Goal: Task Accomplishment & Management: Manage account settings

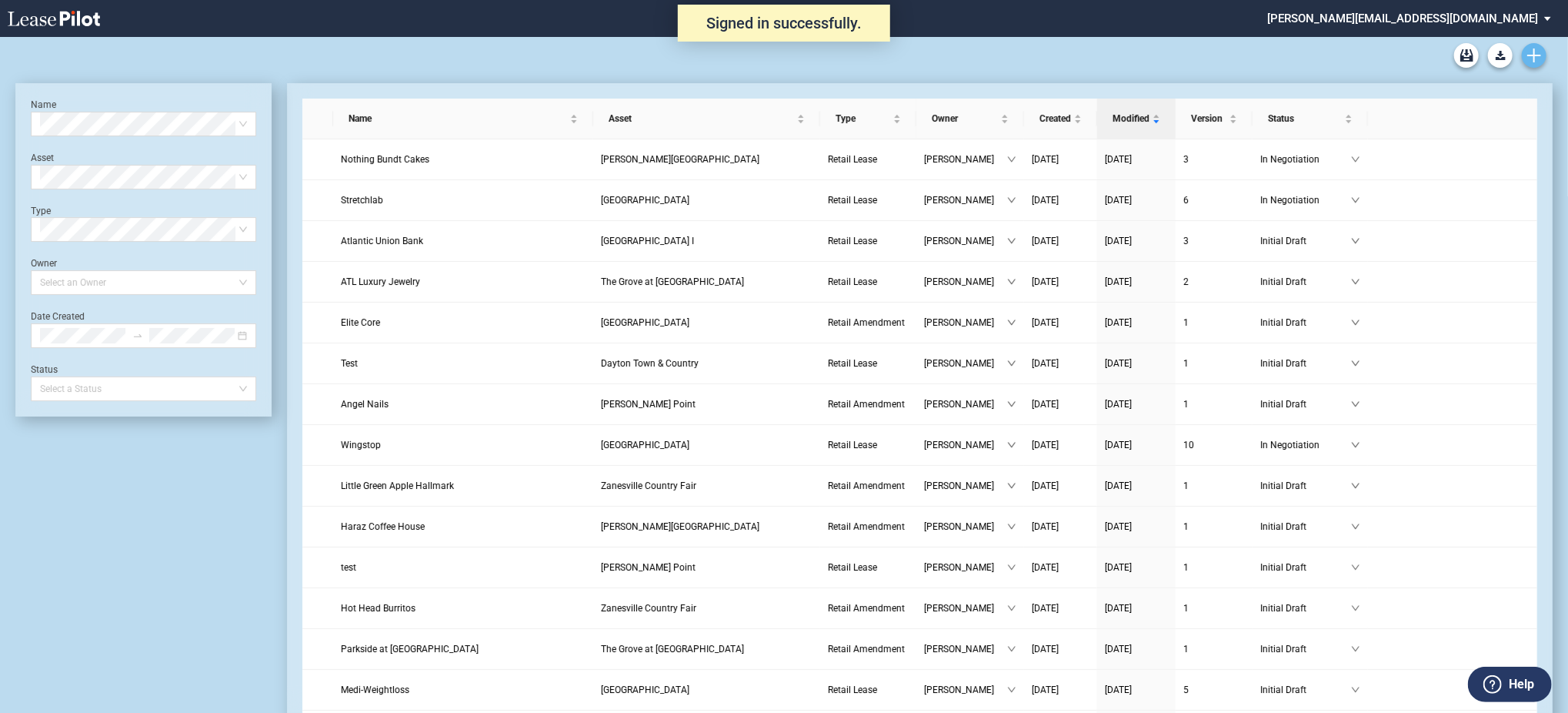
click at [1534, 58] on use "Create new document" at bounding box center [1534, 56] width 13 height 13
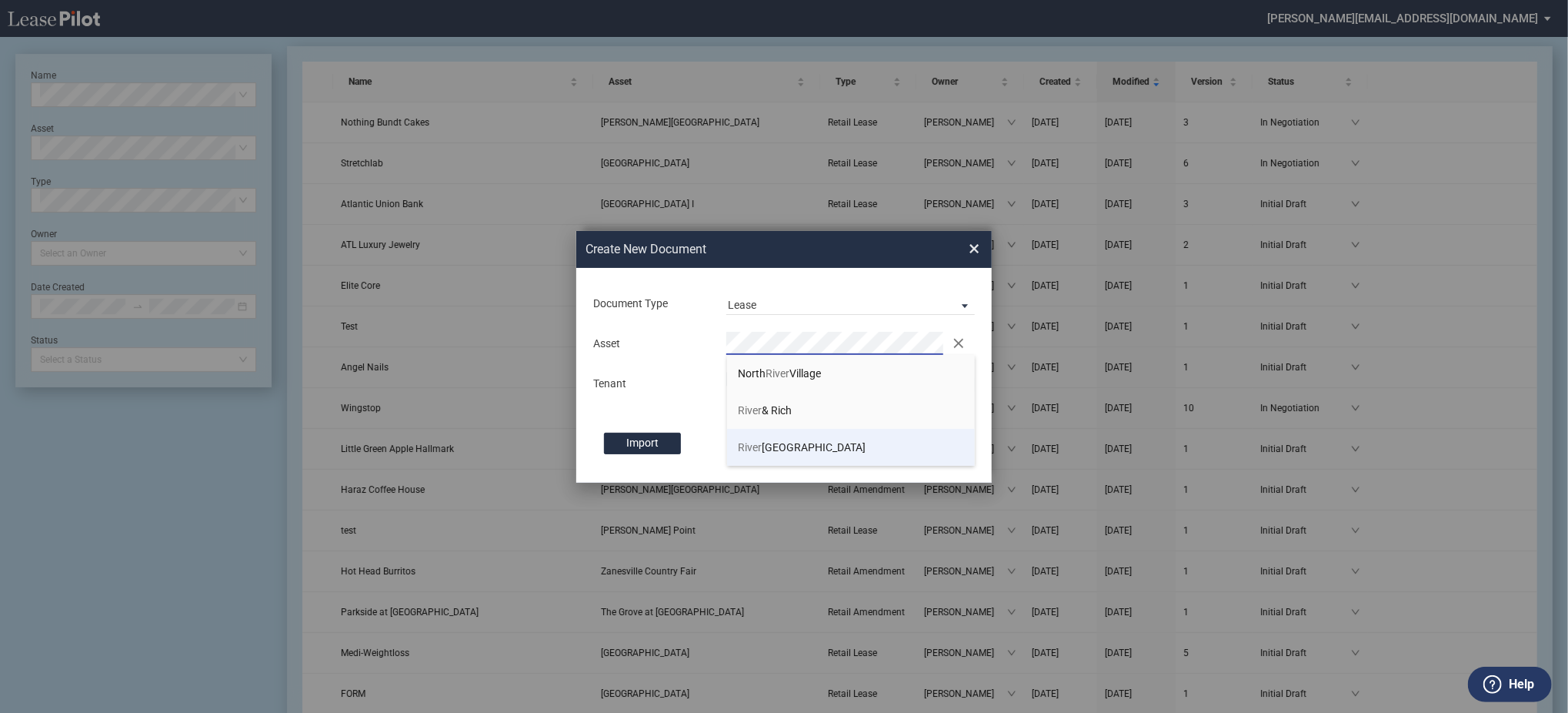
click at [803, 436] on li "River birch Corner Shopping Center" at bounding box center [851, 447] width 249 height 37
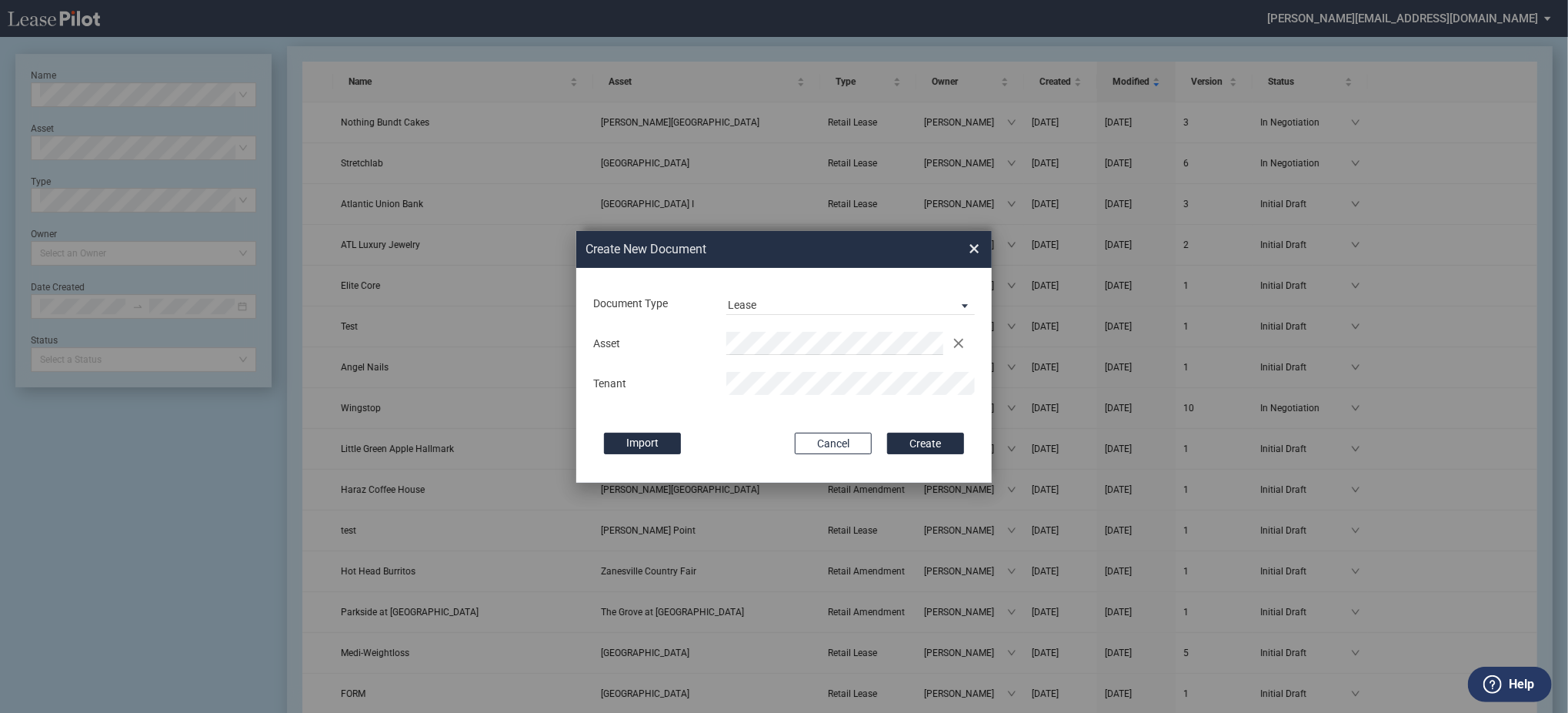
click at [887, 433] on button "Create" at bounding box center [925, 443] width 77 height 22
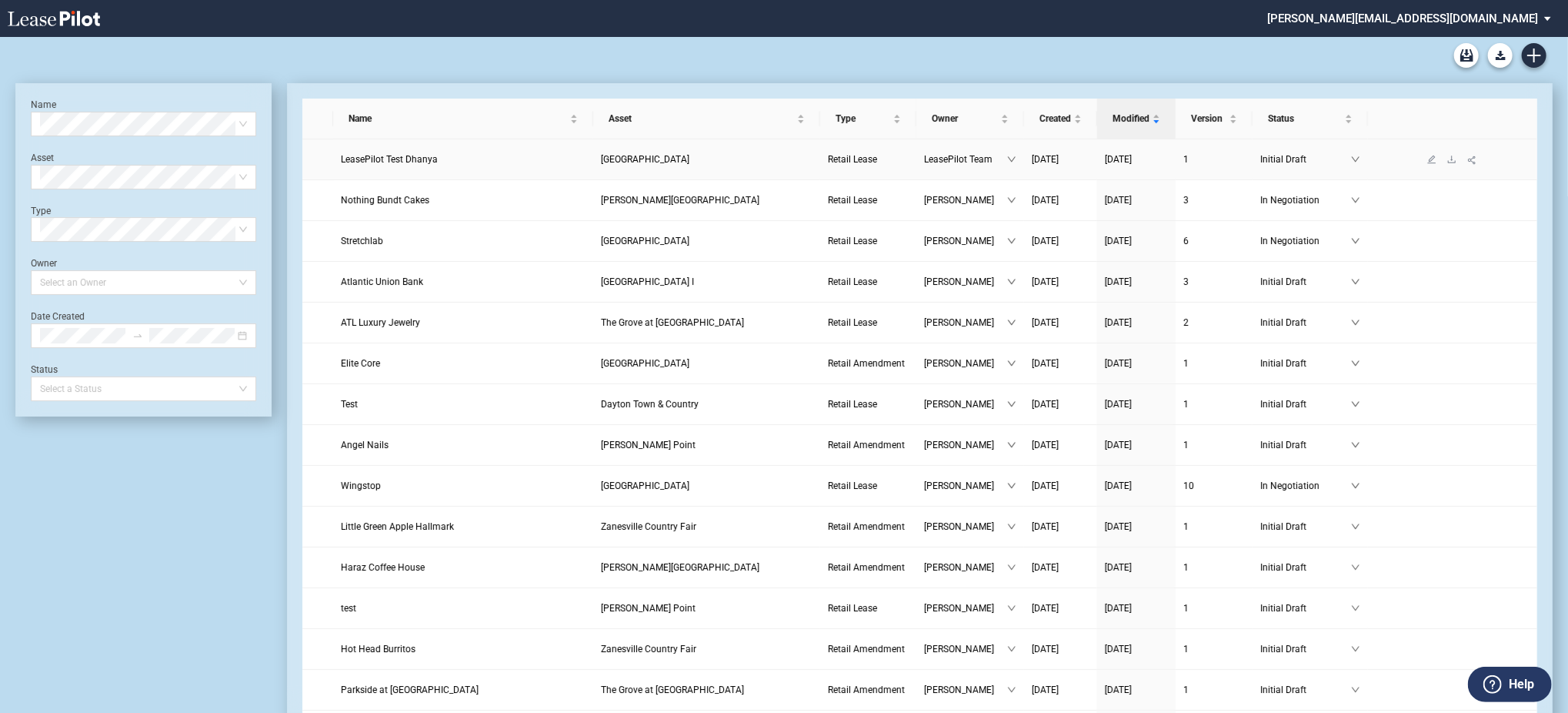
click at [1445, 155] on link at bounding box center [1451, 159] width 20 height 11
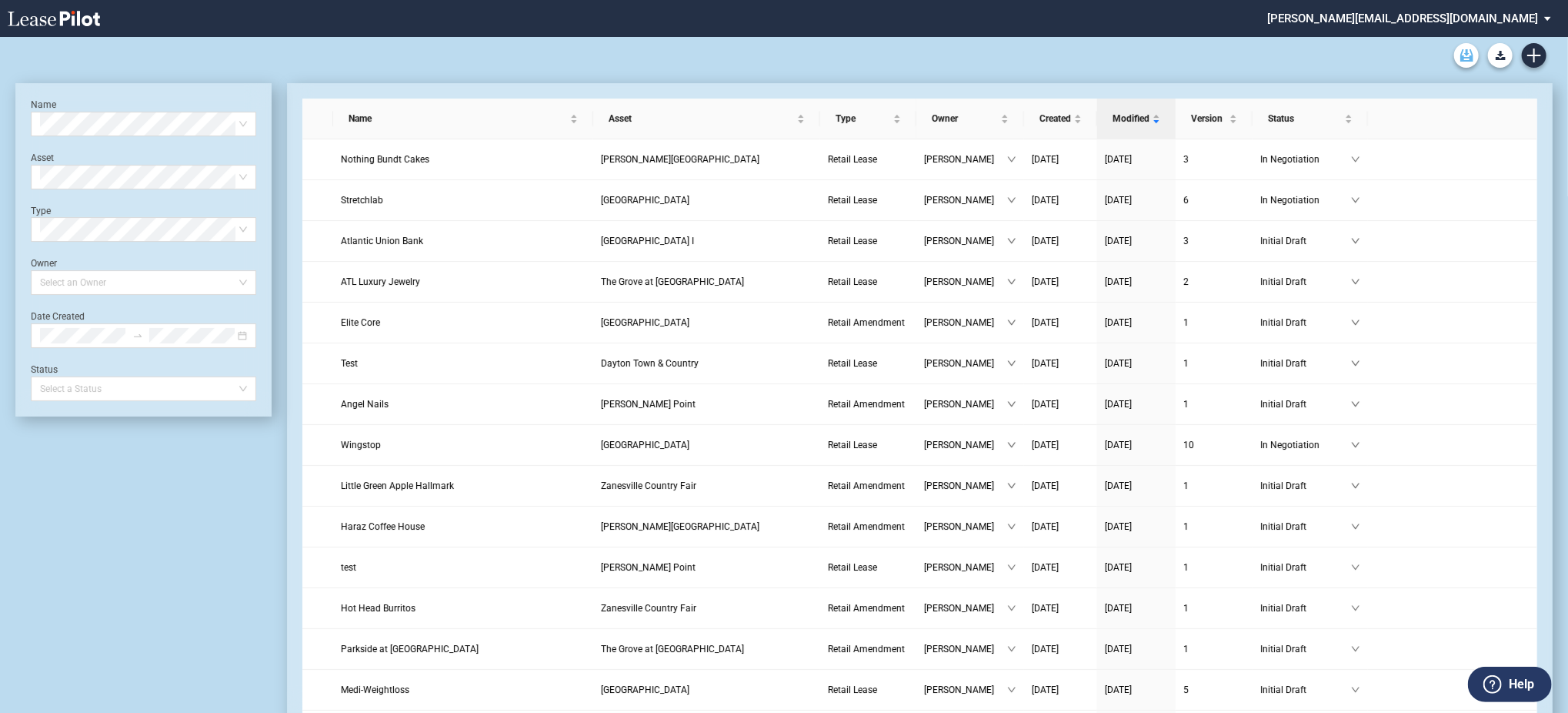
click at [1466, 58] on icon "Archive" at bounding box center [1467, 55] width 13 height 12
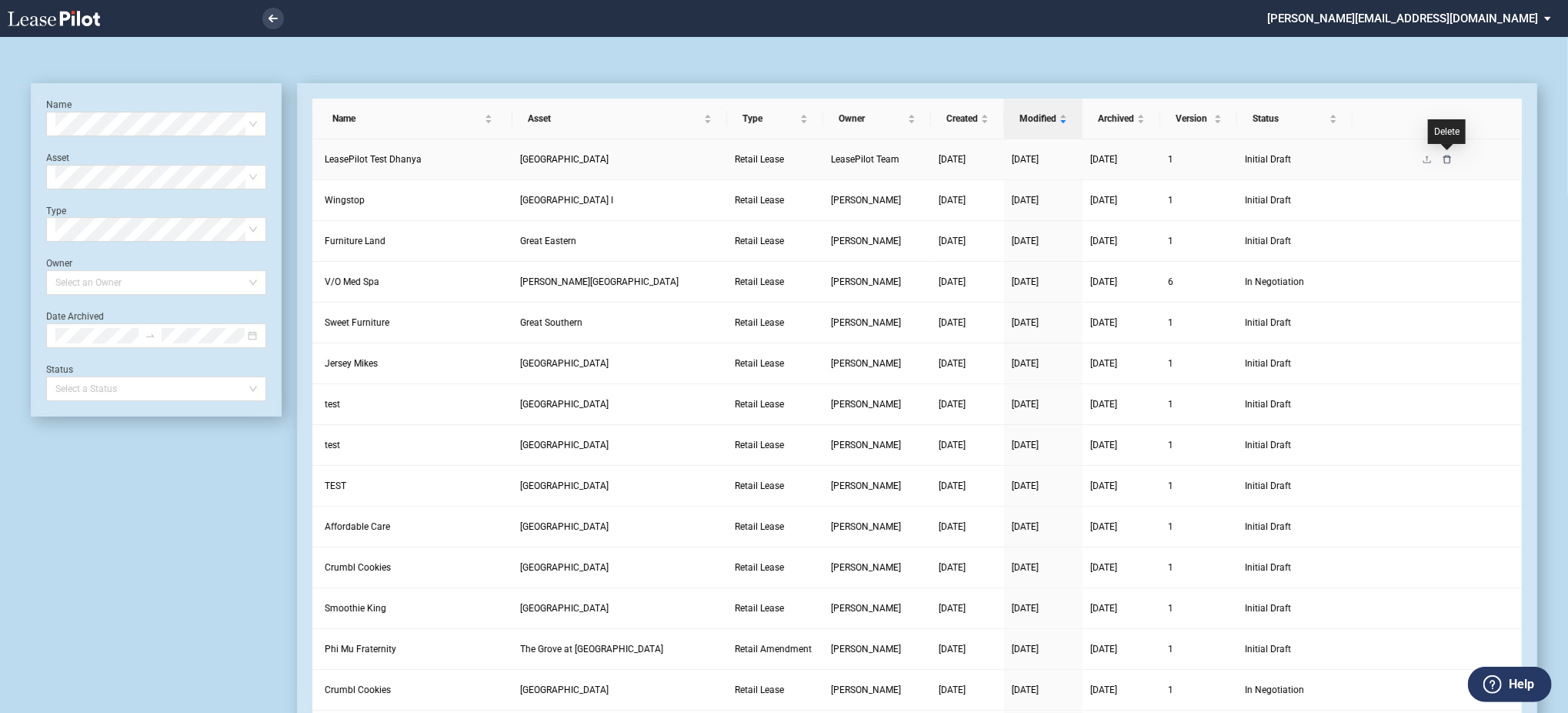
click at [1447, 155] on icon "delete" at bounding box center [1447, 160] width 10 height 10
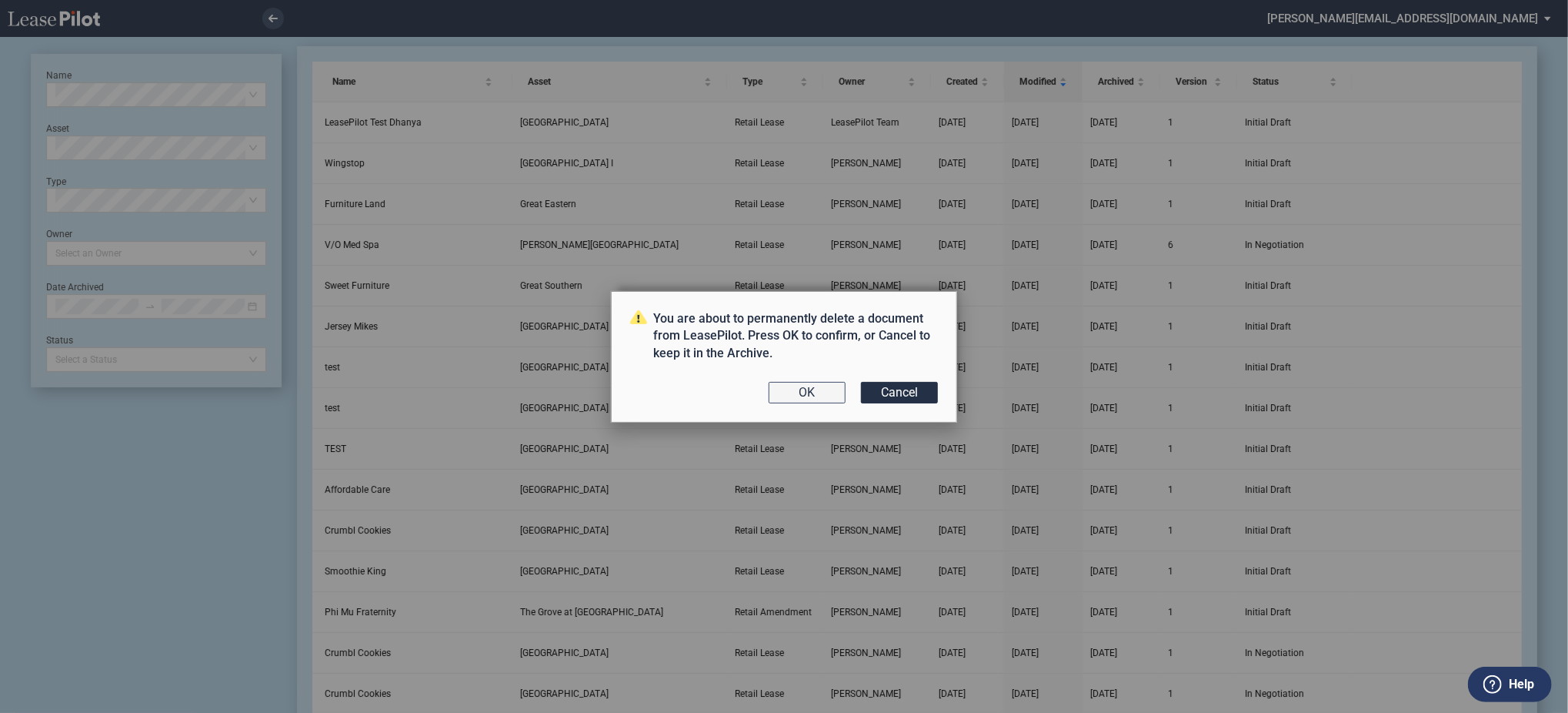
click at [802, 400] on button "OK" at bounding box center [806, 392] width 77 height 22
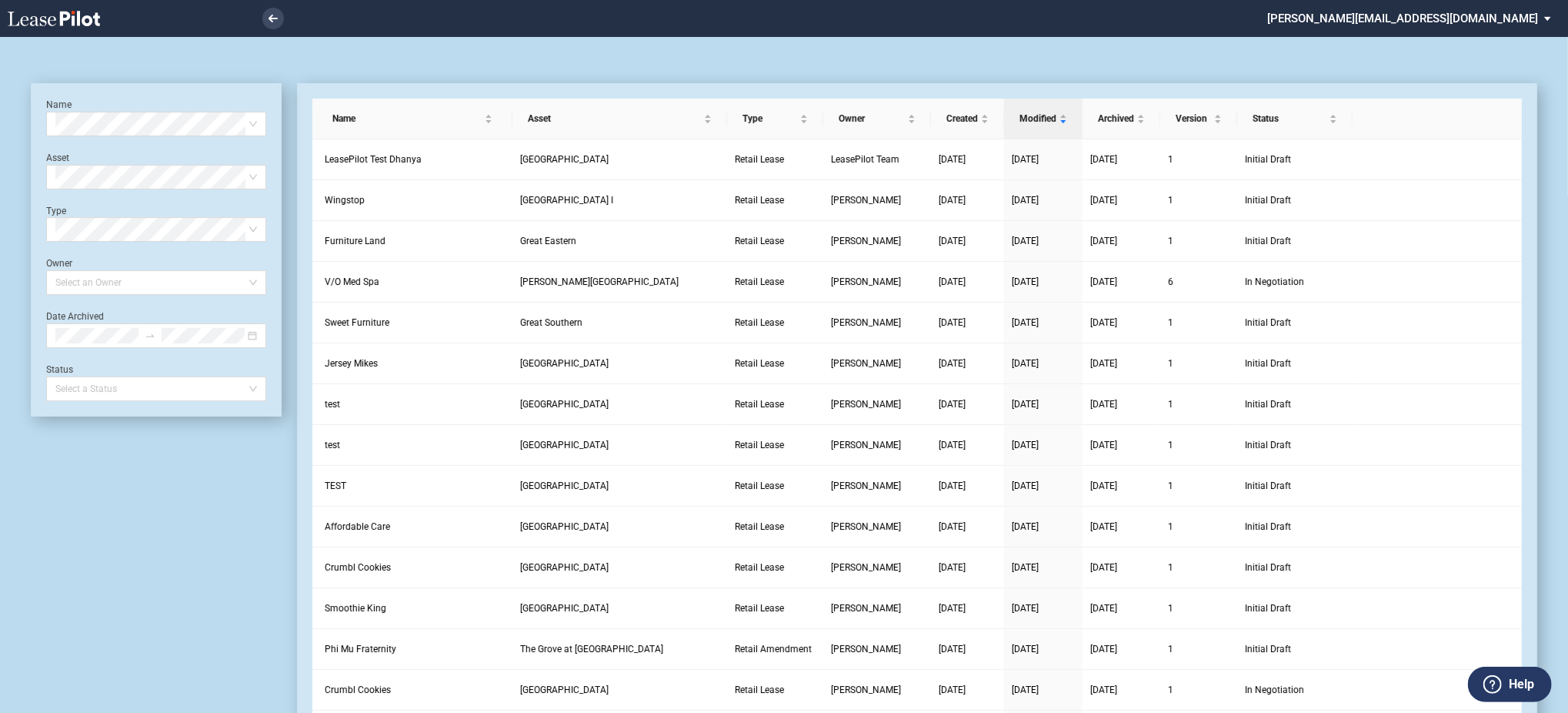
scroll to position [37, 0]
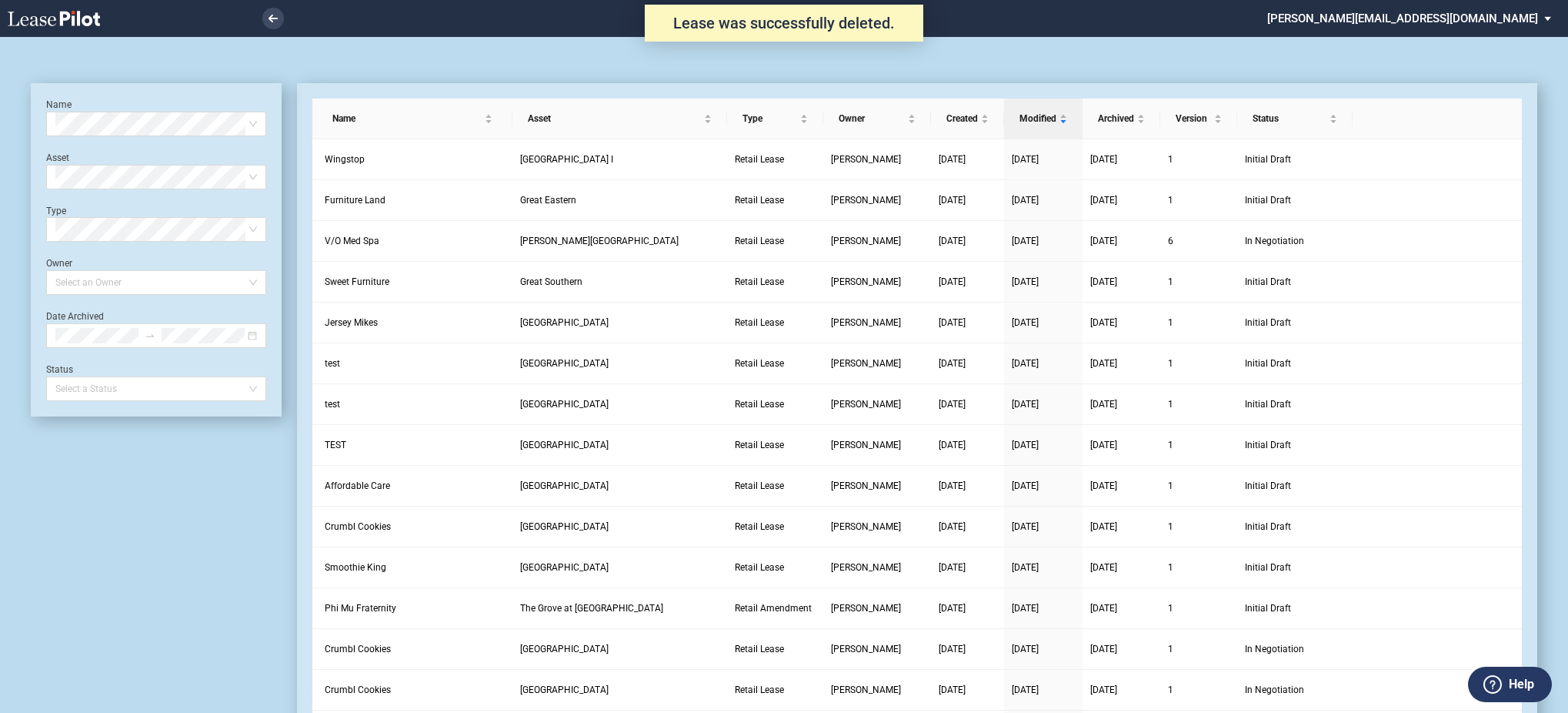
scroll to position [37, 0]
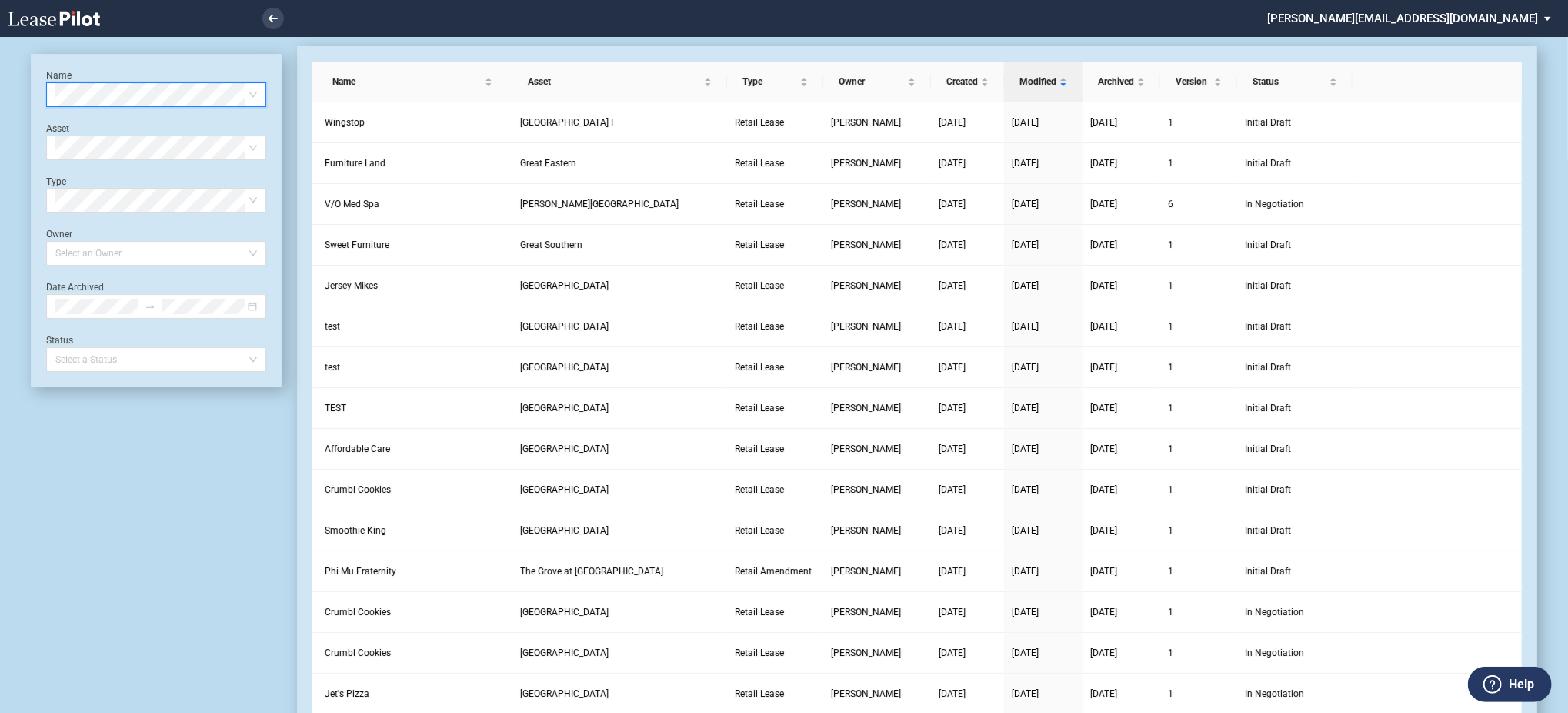
click at [77, 23] on icon at bounding box center [54, 18] width 93 height 15
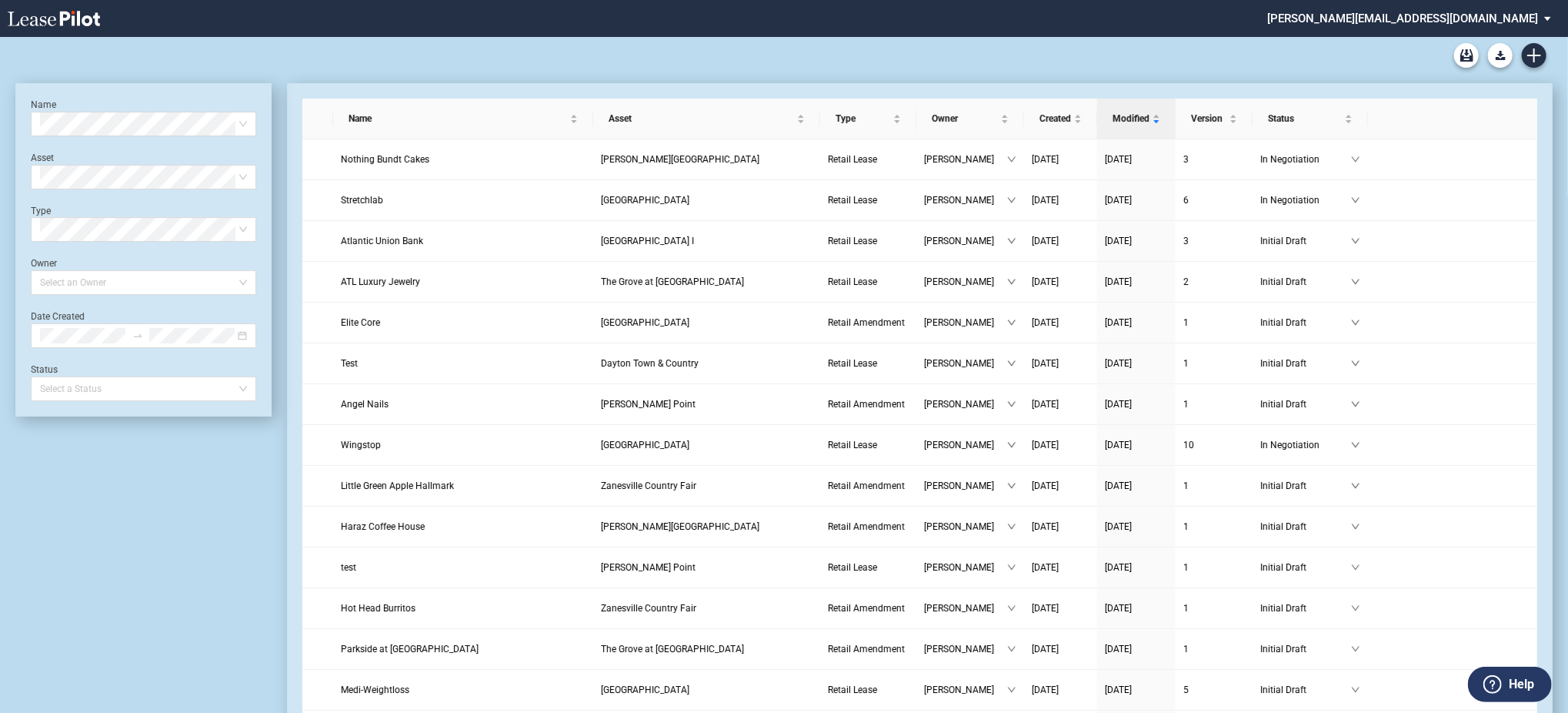
click at [1488, 22] on md-select "[PERSON_NAME][EMAIL_ADDRESS][DOMAIN_NAME] Change Password 2-Factor Authenticati…" at bounding box center [1415, 17] width 298 height 34
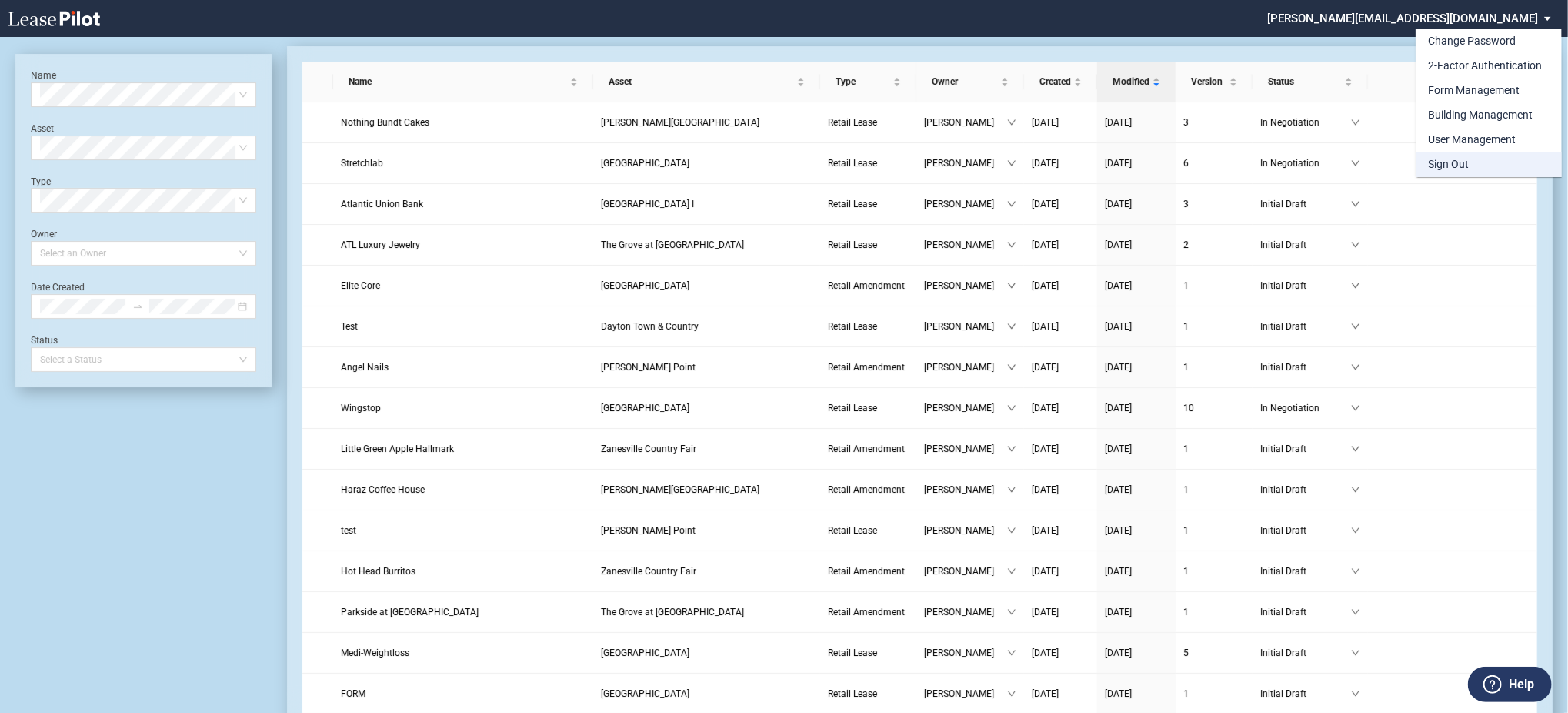
click at [1469, 168] on md-option "Sign Out" at bounding box center [1489, 165] width 146 height 25
